Goal: Navigation & Orientation: Find specific page/section

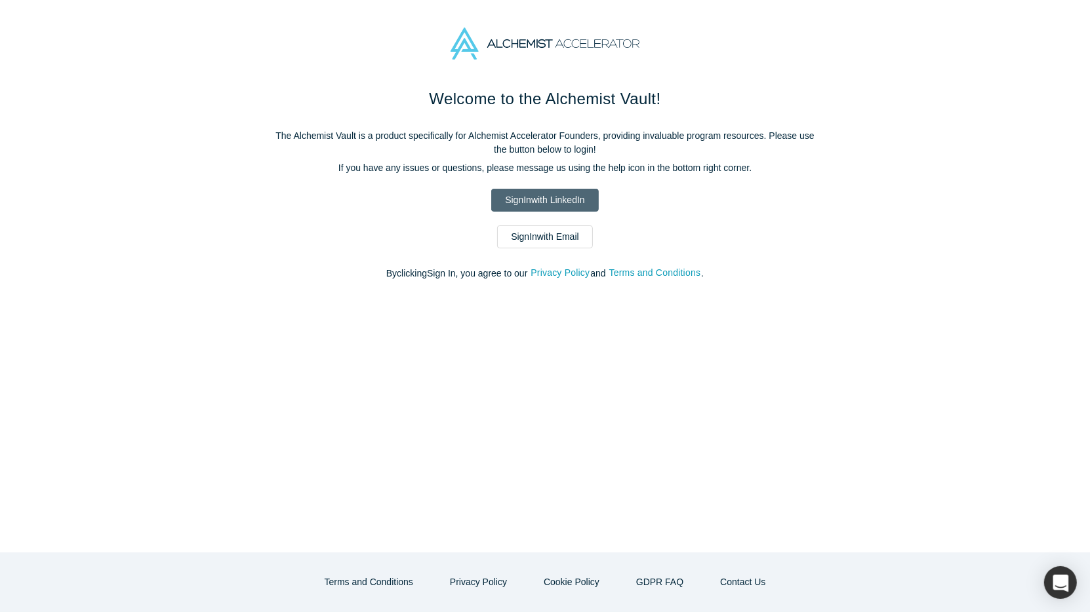
click at [531, 202] on link "Sign In with LinkedIn" at bounding box center [544, 200] width 107 height 23
